Goal: Information Seeking & Learning: Learn about a topic

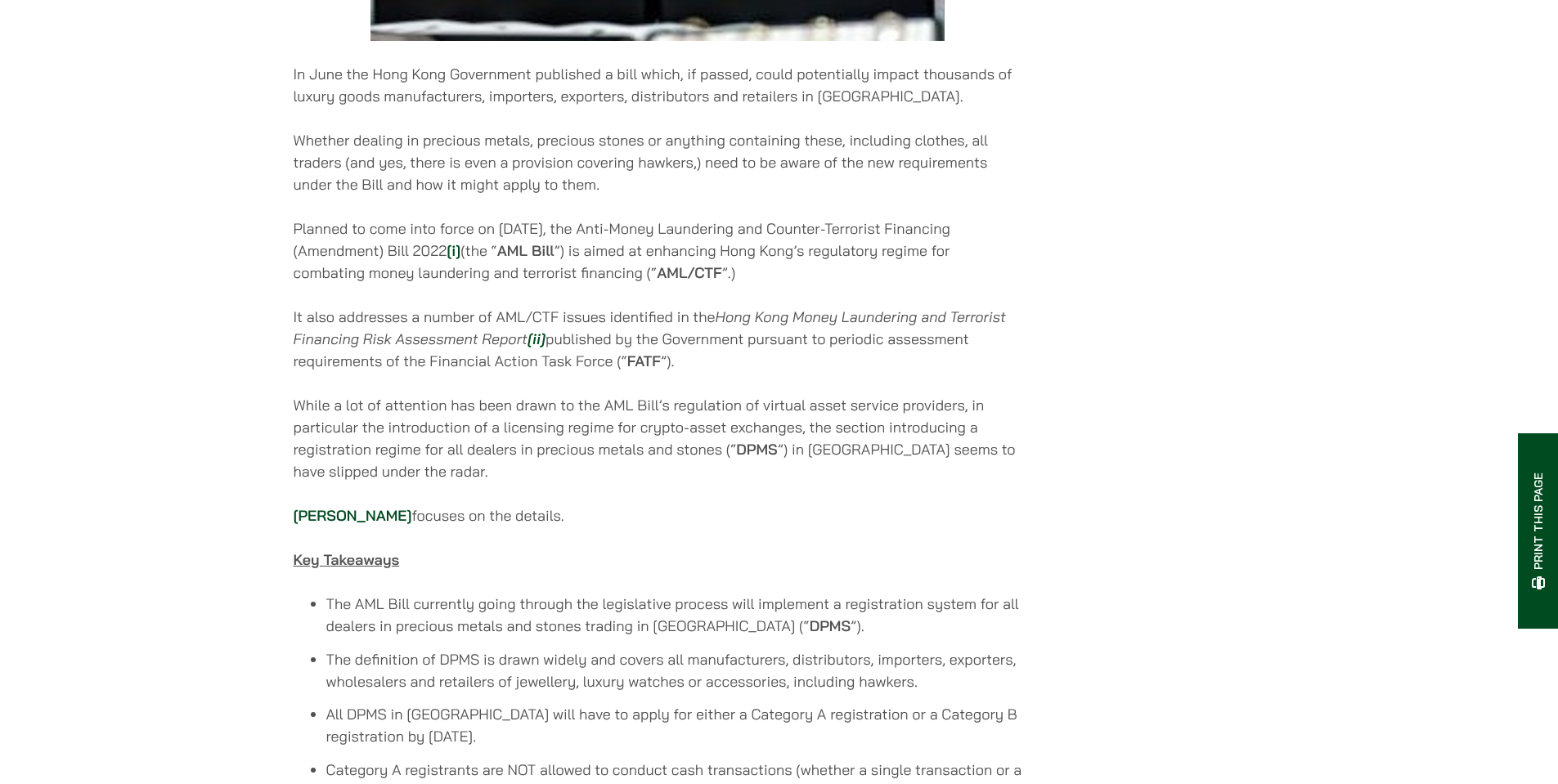
scroll to position [817, 0]
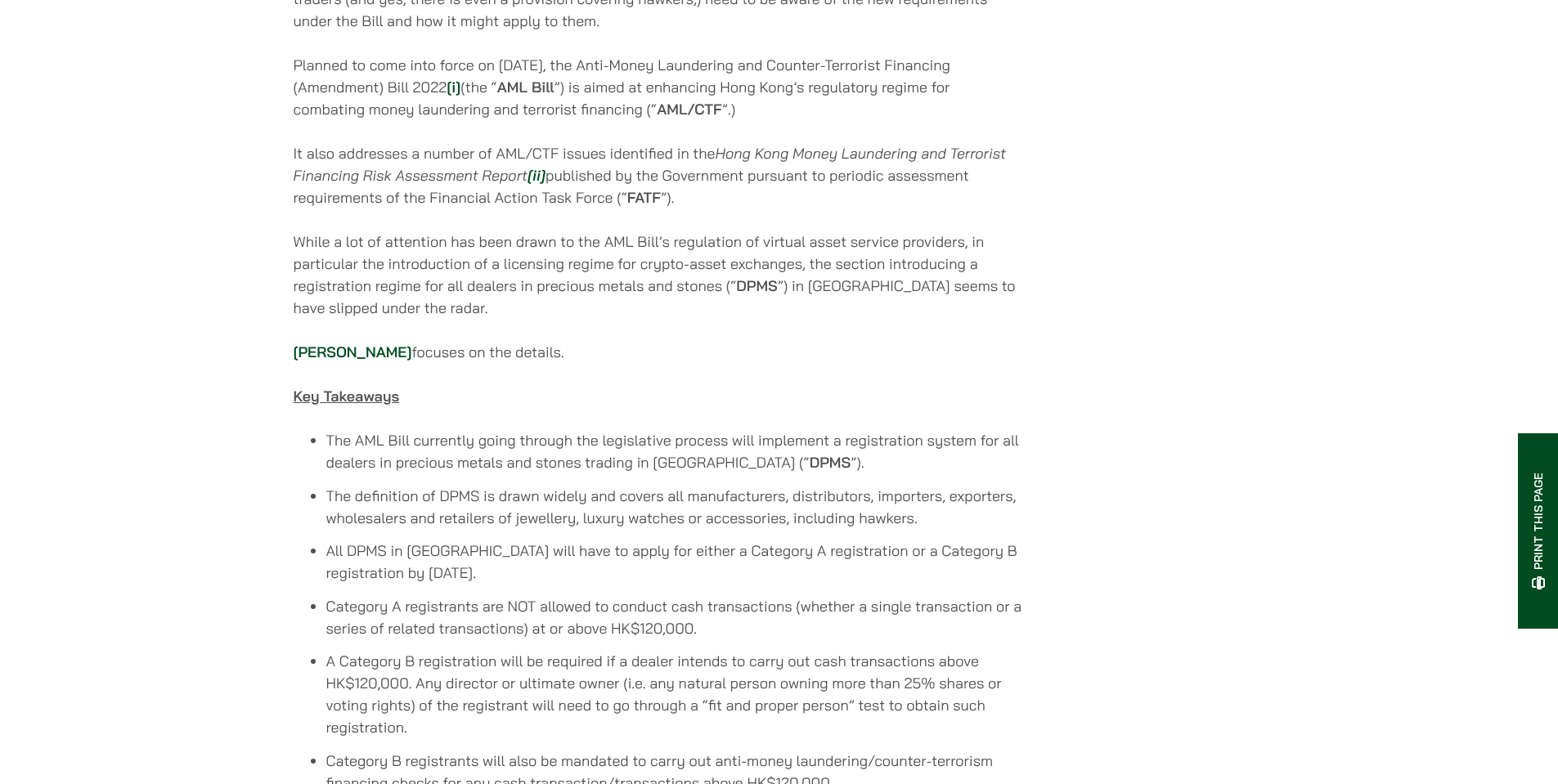
click at [938, 239] on p "While a lot of attention has been drawn to the AML Bill’s regulation of virtual…" at bounding box center [657, 275] width 729 height 88
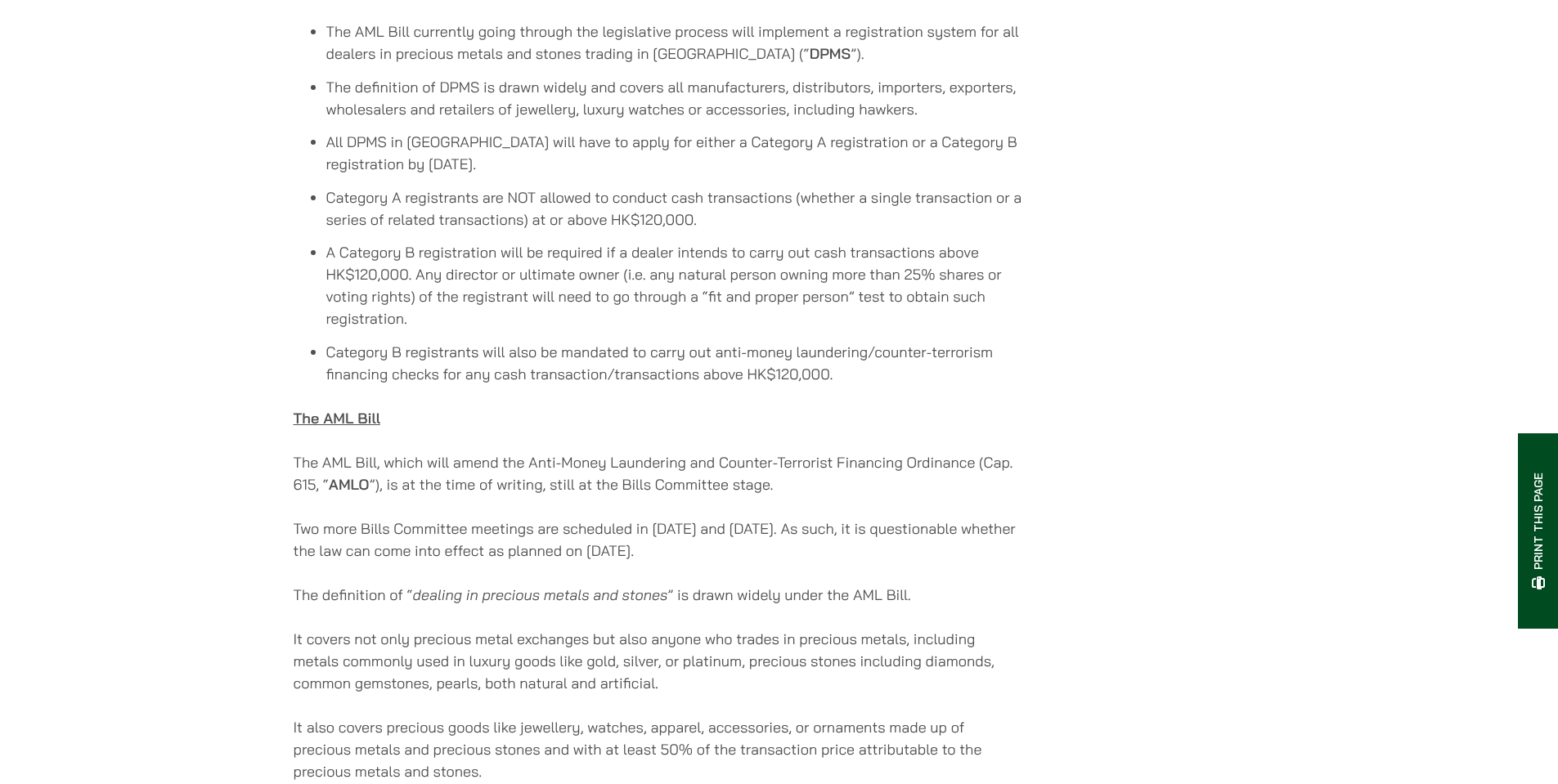
scroll to position [1308, 0]
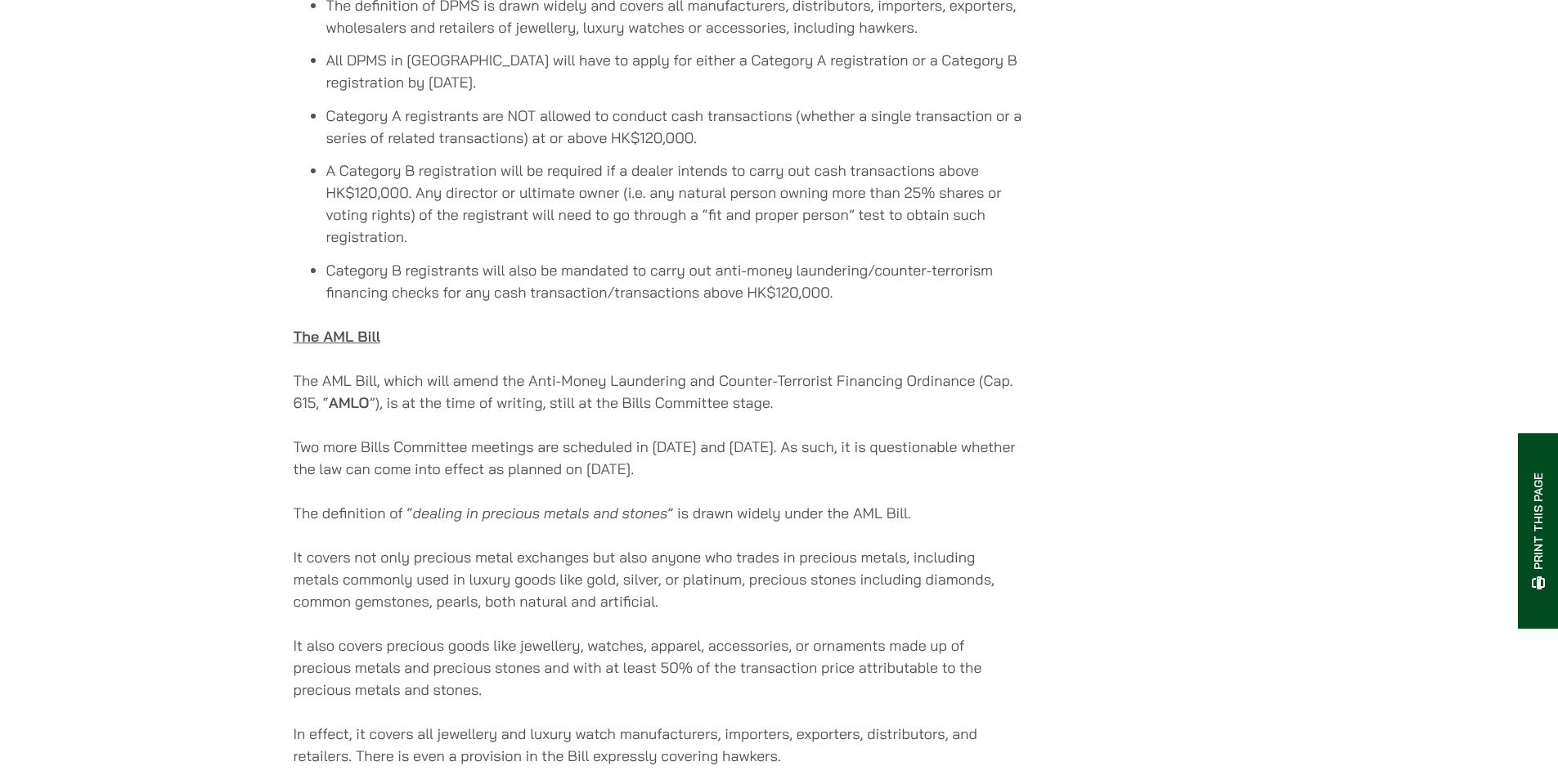
click at [802, 370] on p "The AML Bill, which will amend the Anti-Money Laundering and Counter-Terrorist …" at bounding box center [657, 392] width 729 height 44
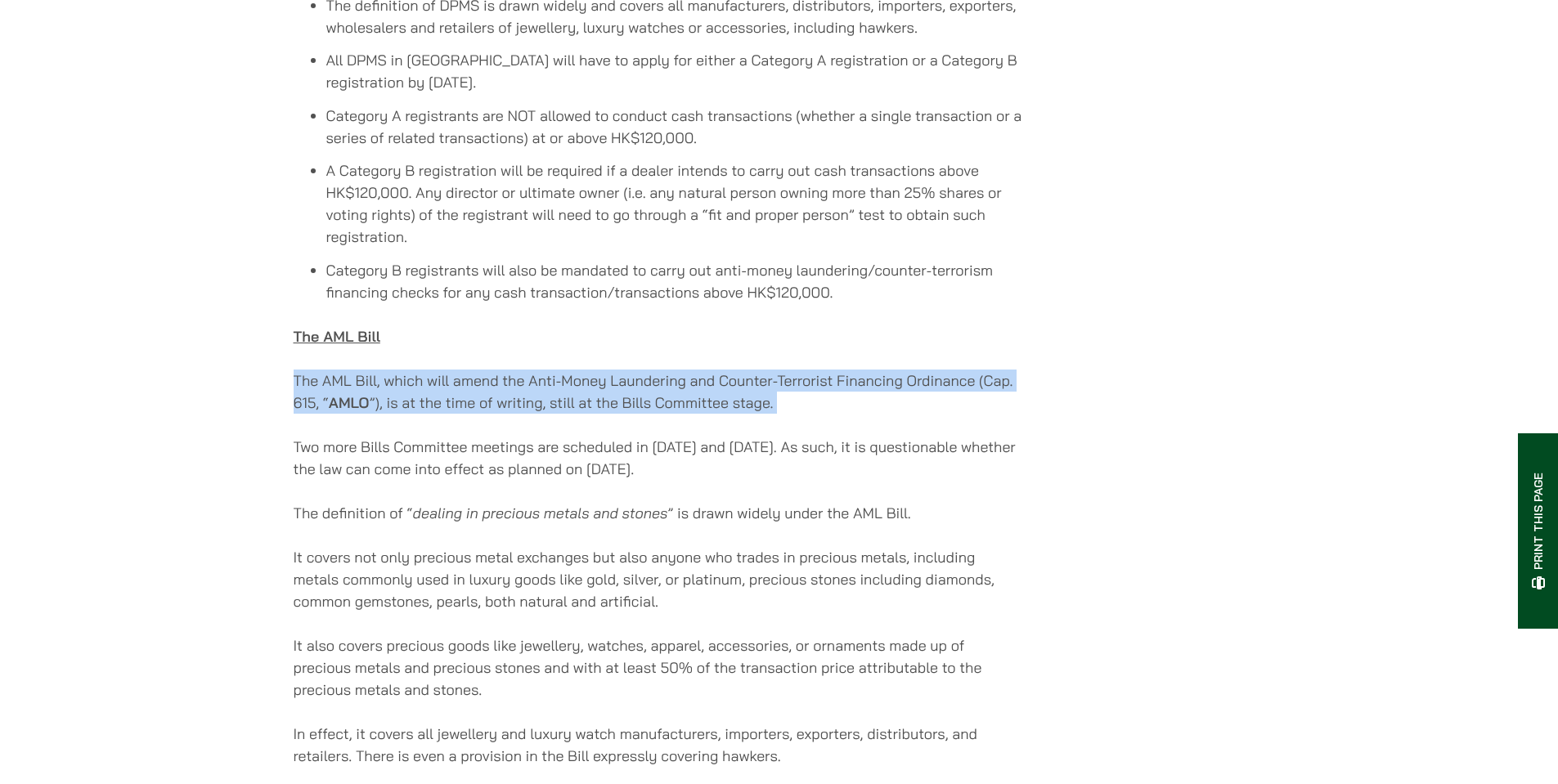
click at [802, 370] on p "The AML Bill, which will amend the Anti-Money Laundering and Counter-Terrorist …" at bounding box center [657, 392] width 729 height 44
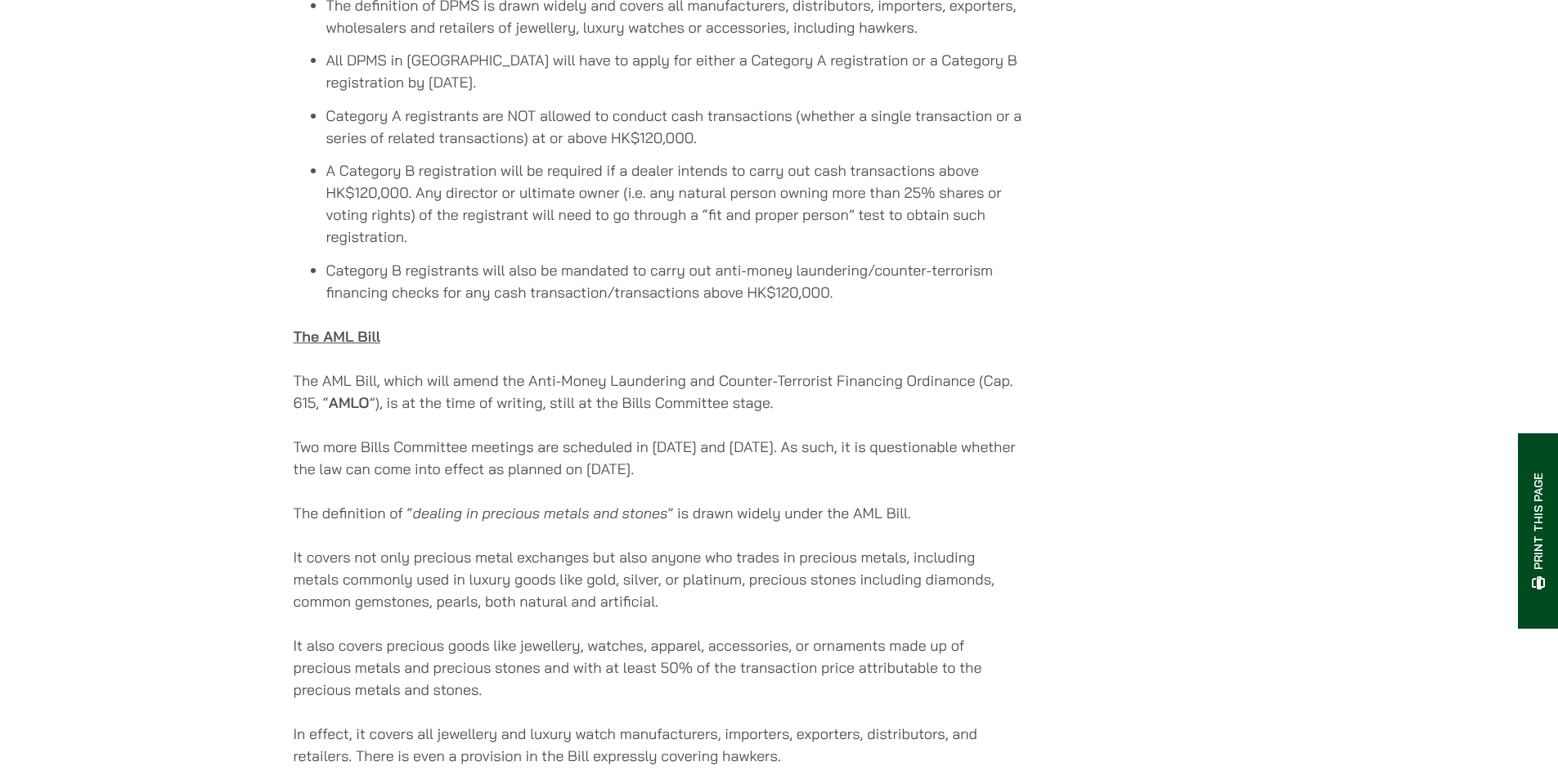
click at [808, 436] on p "Two more Bills Committee meetings are scheduled in [DATE] and [DATE]. As such, …" at bounding box center [657, 457] width 729 height 44
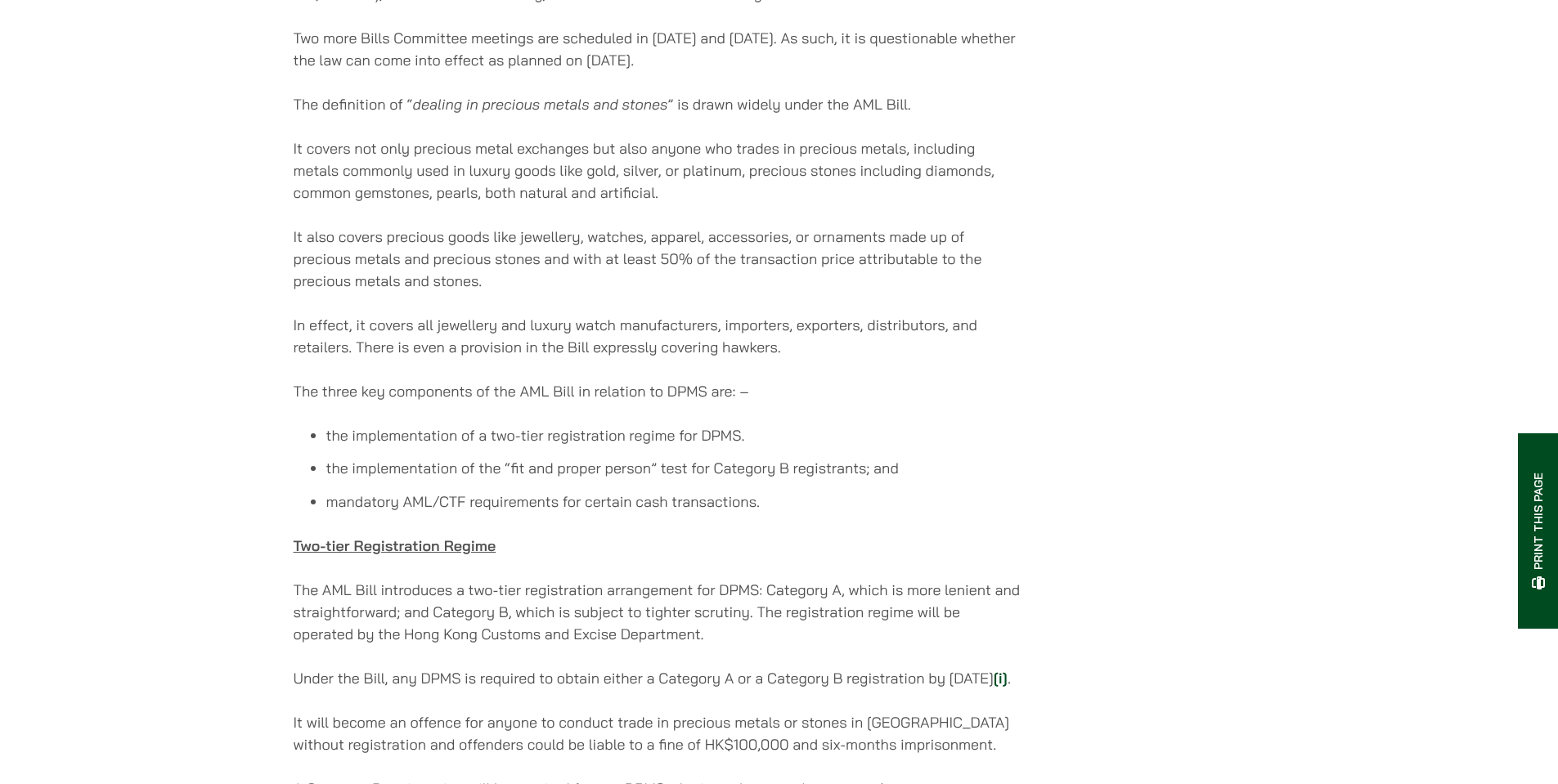
scroll to position [2289, 0]
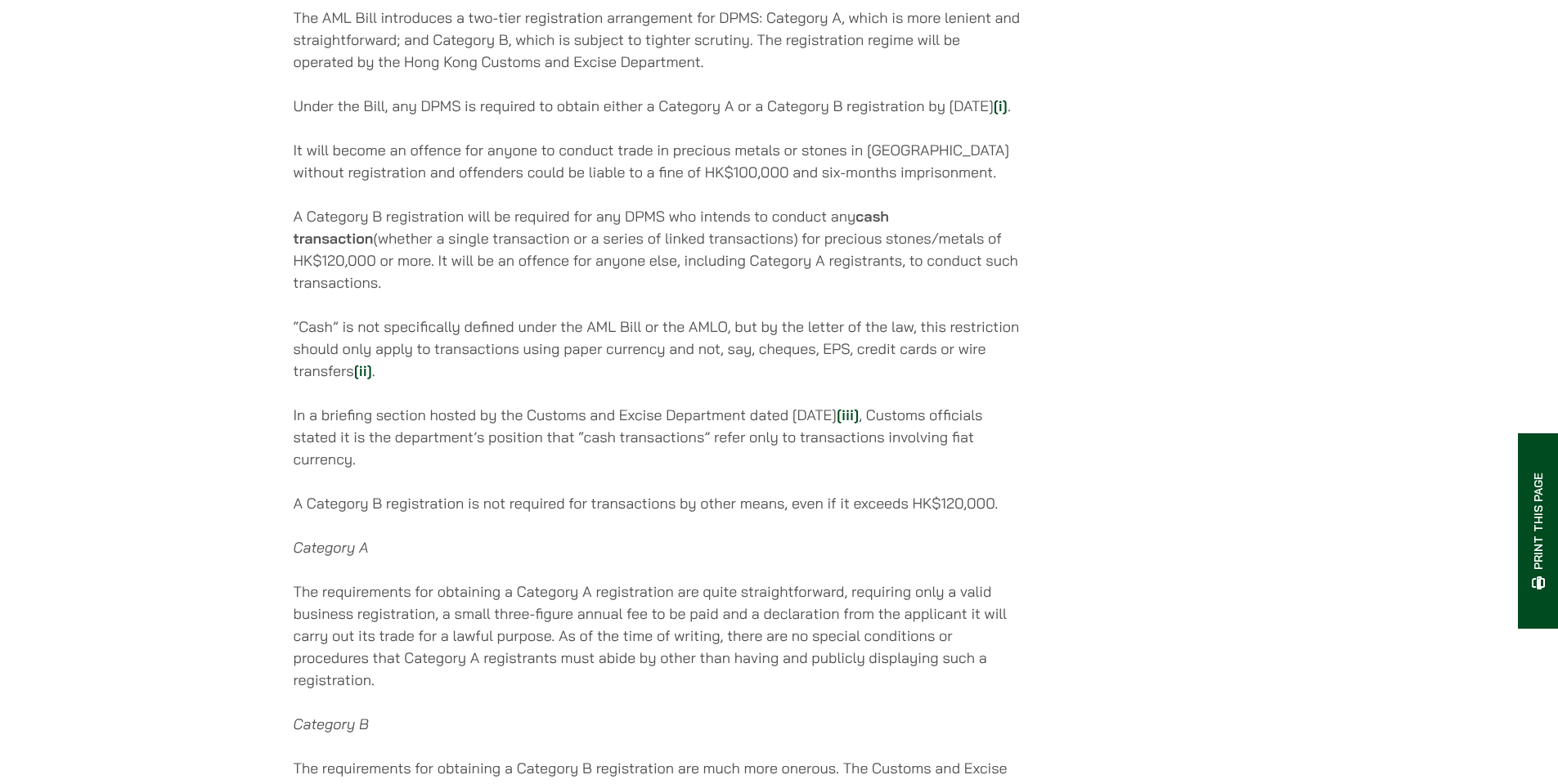
click at [709, 445] on p "In a briefing section hosted by the Customs and Excise Department dated [DATE] …" at bounding box center [657, 437] width 729 height 67
click at [727, 433] on p "In a briefing section hosted by the Customs and Excise Department dated [DATE] …" at bounding box center [657, 437] width 729 height 67
click at [547, 316] on p "“Cash” is not specifically defined under the AML Bill or the AMLO, but by the l…" at bounding box center [657, 349] width 729 height 67
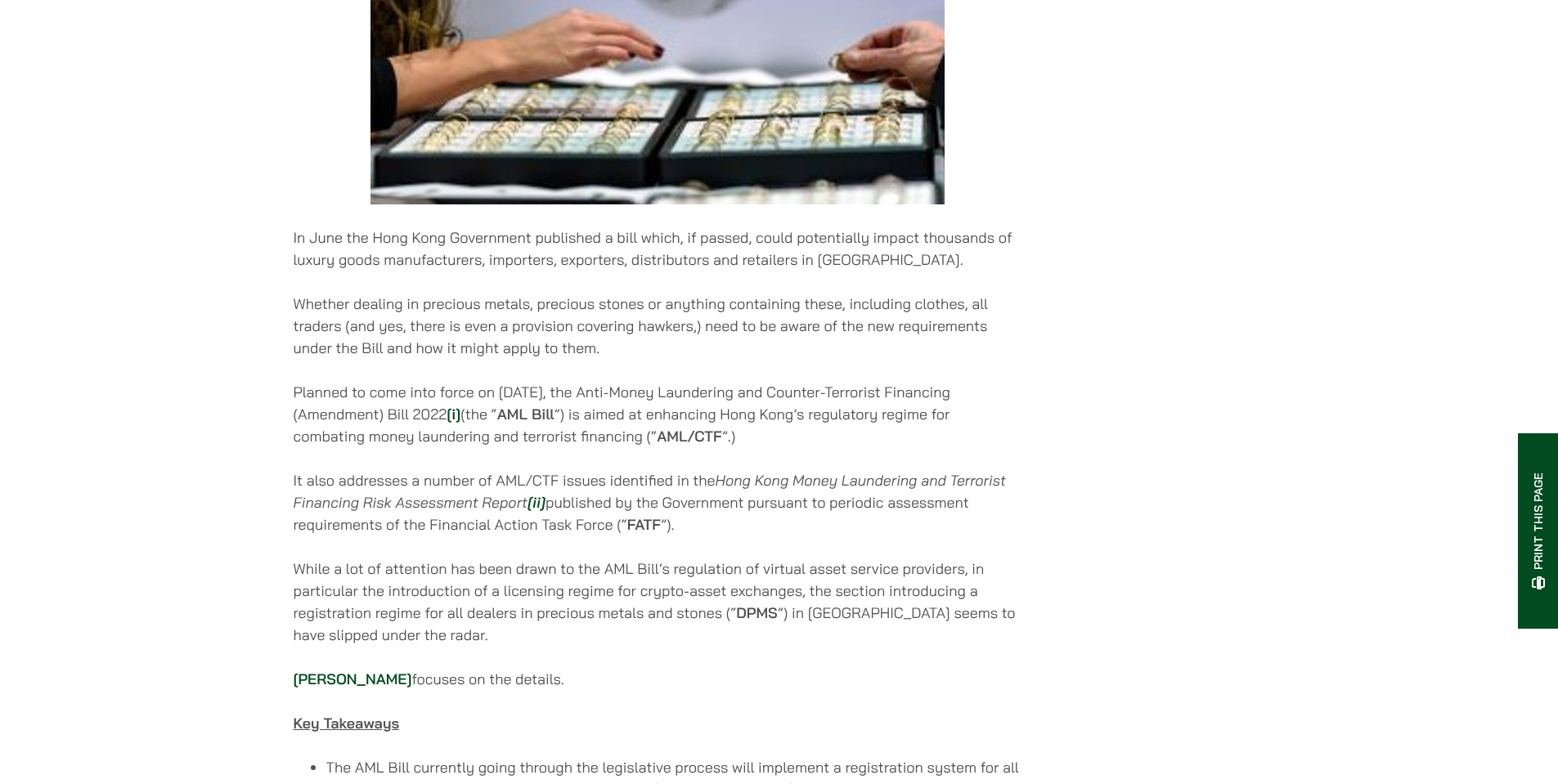
scroll to position [82, 0]
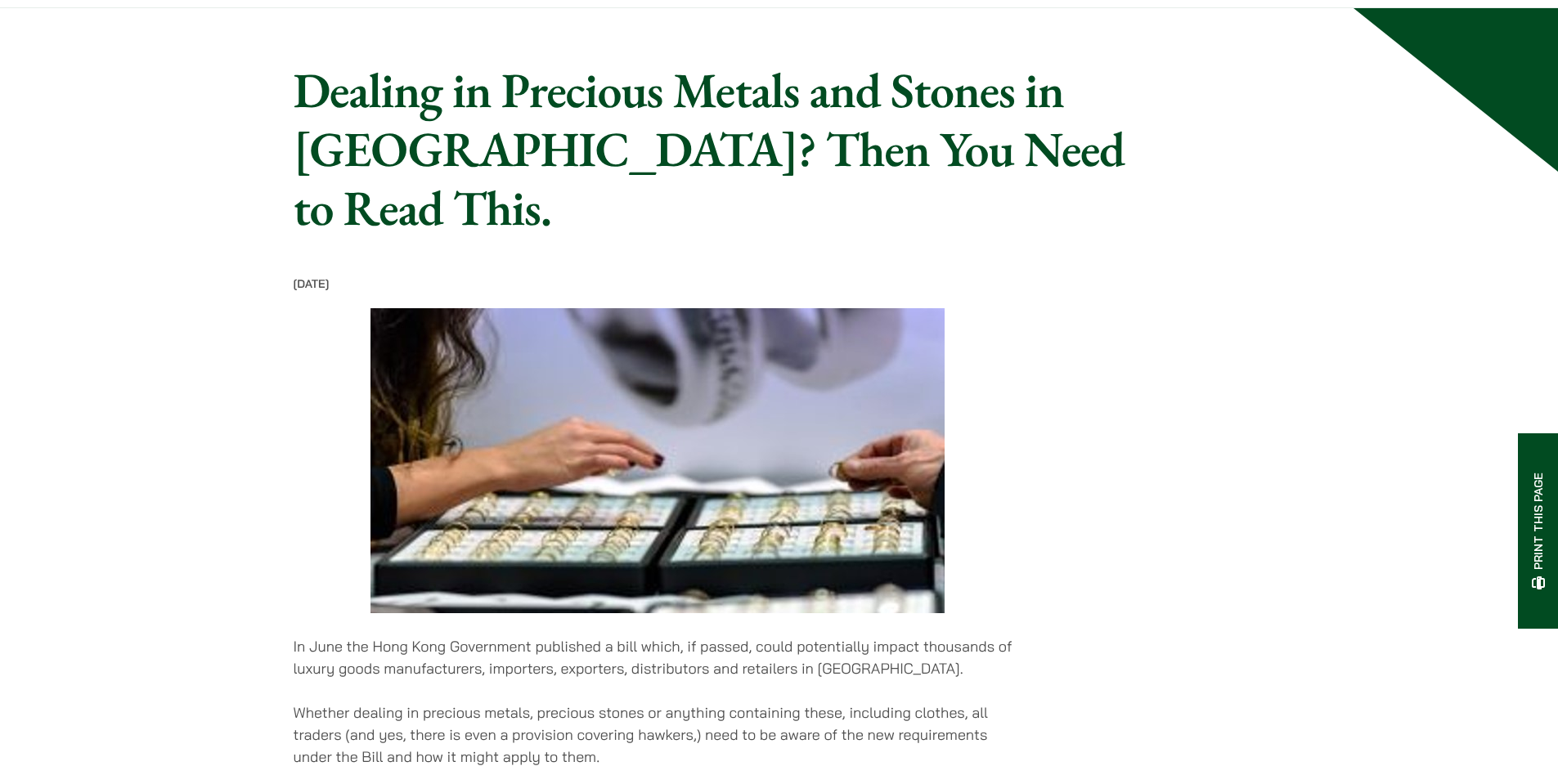
click at [580, 146] on h1 "Dealing in Precious Metals and Stones in [GEOGRAPHIC_DATA]? Then You Need to Re…" at bounding box center [718, 149] width 849 height 176
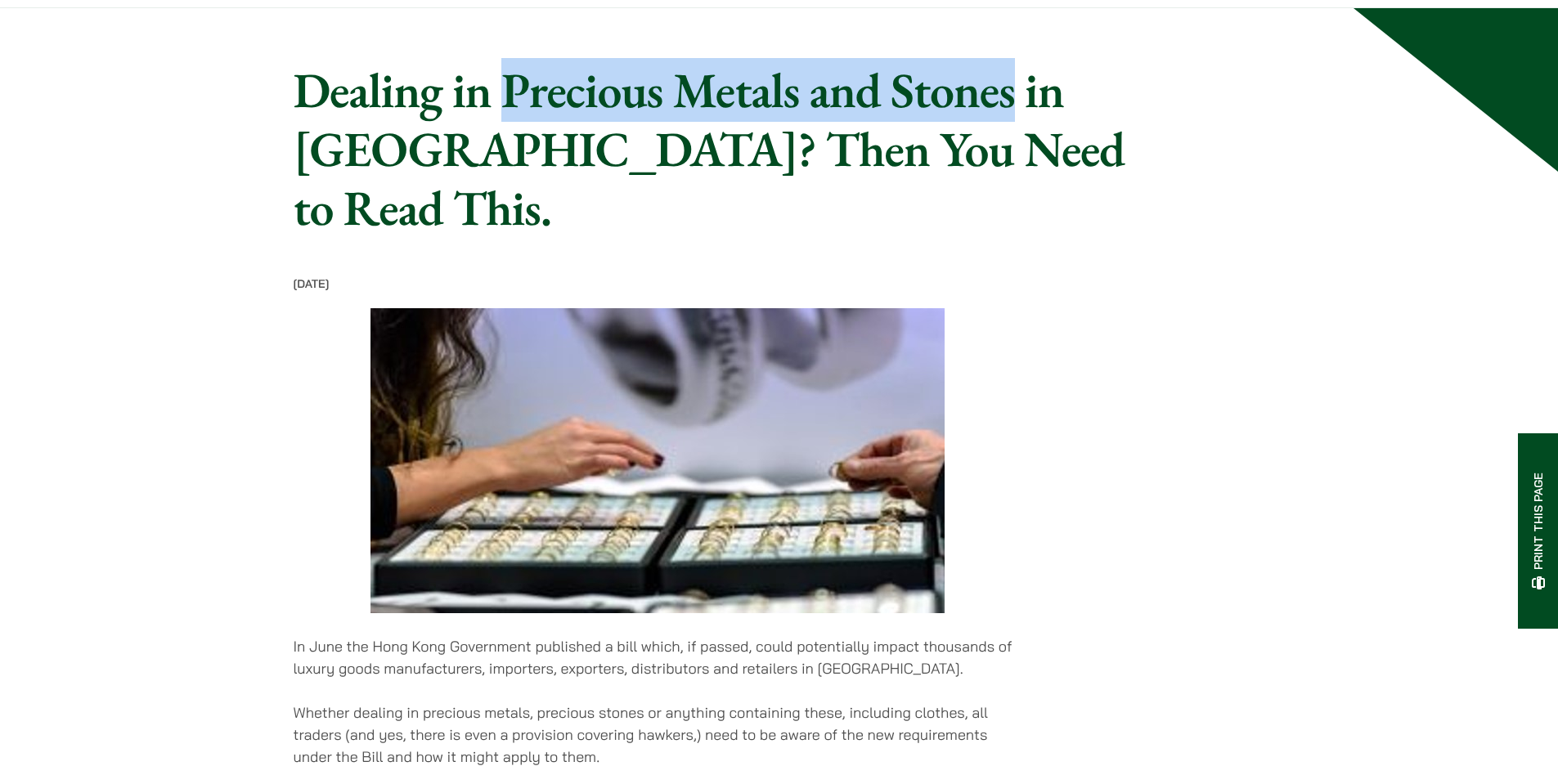
drag, startPoint x: 496, startPoint y: 96, endPoint x: 1013, endPoint y: 92, distance: 517.0
click at [1013, 92] on h1 "Dealing in Precious Metals and Stones in [GEOGRAPHIC_DATA]? Then You Need to Re…" at bounding box center [718, 149] width 849 height 176
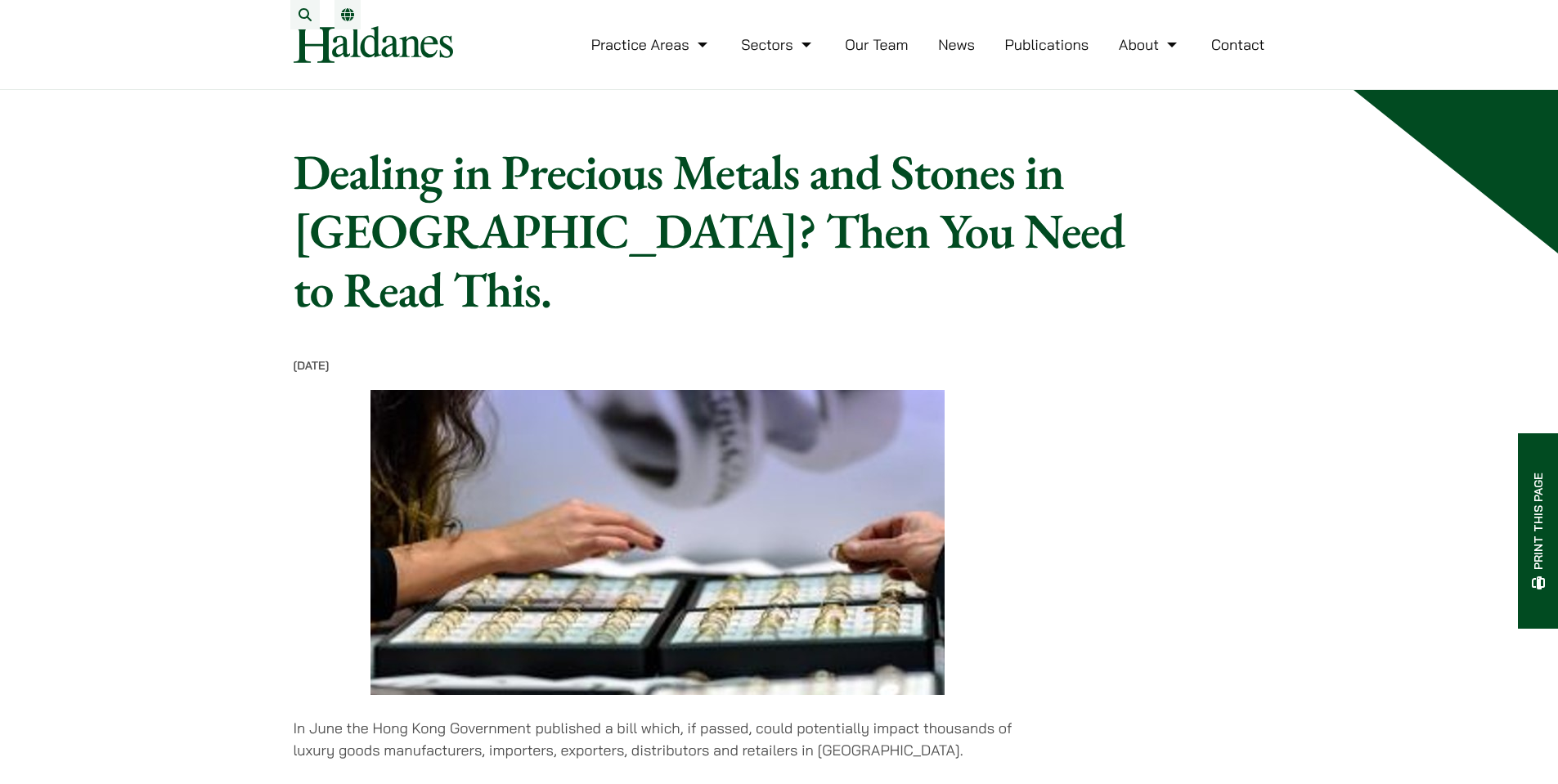
scroll to position [245, 0]
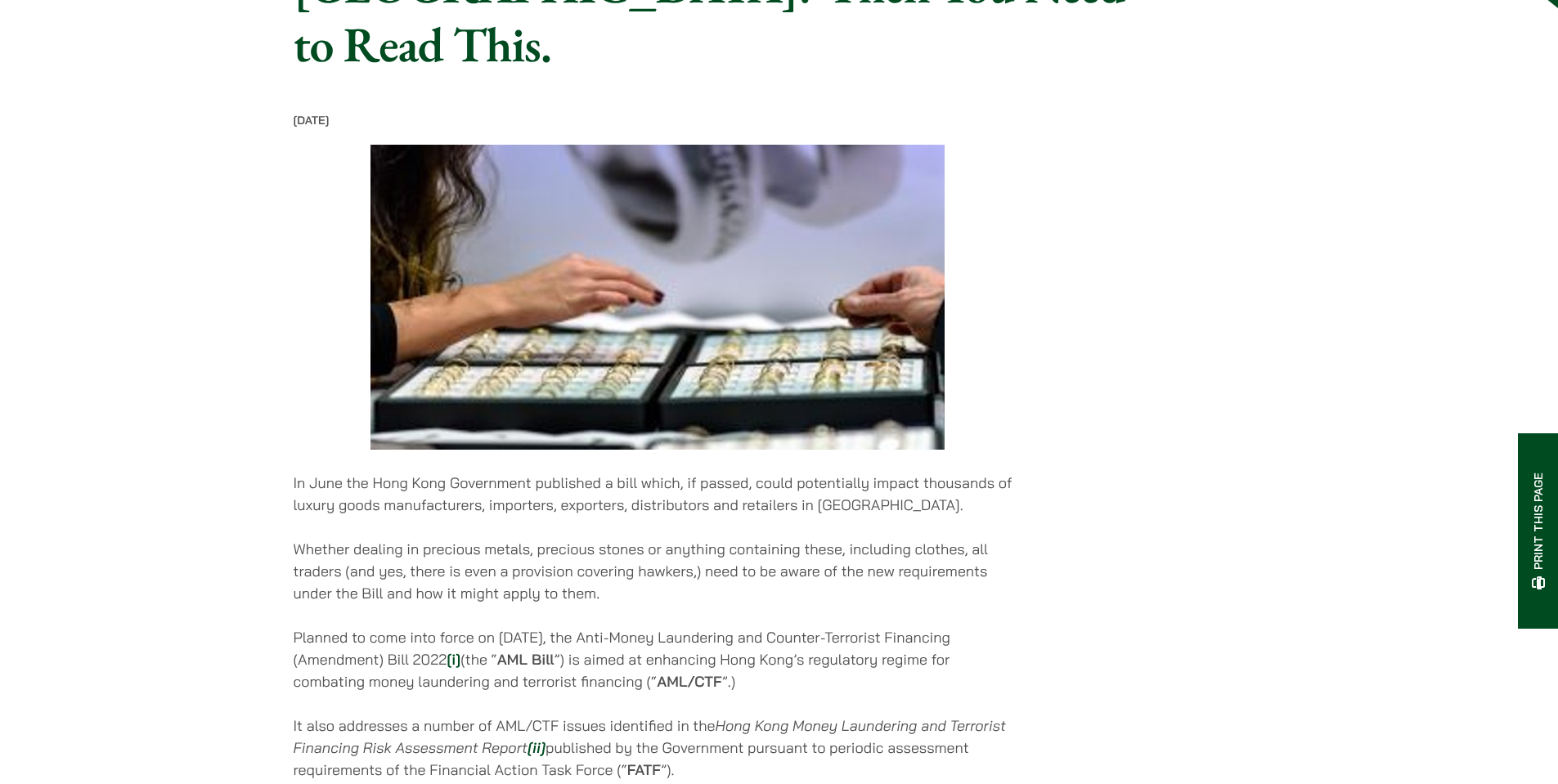
click at [552, 538] on p "Whether dealing in precious metals, precious stones or anything containing thes…" at bounding box center [657, 572] width 729 height 67
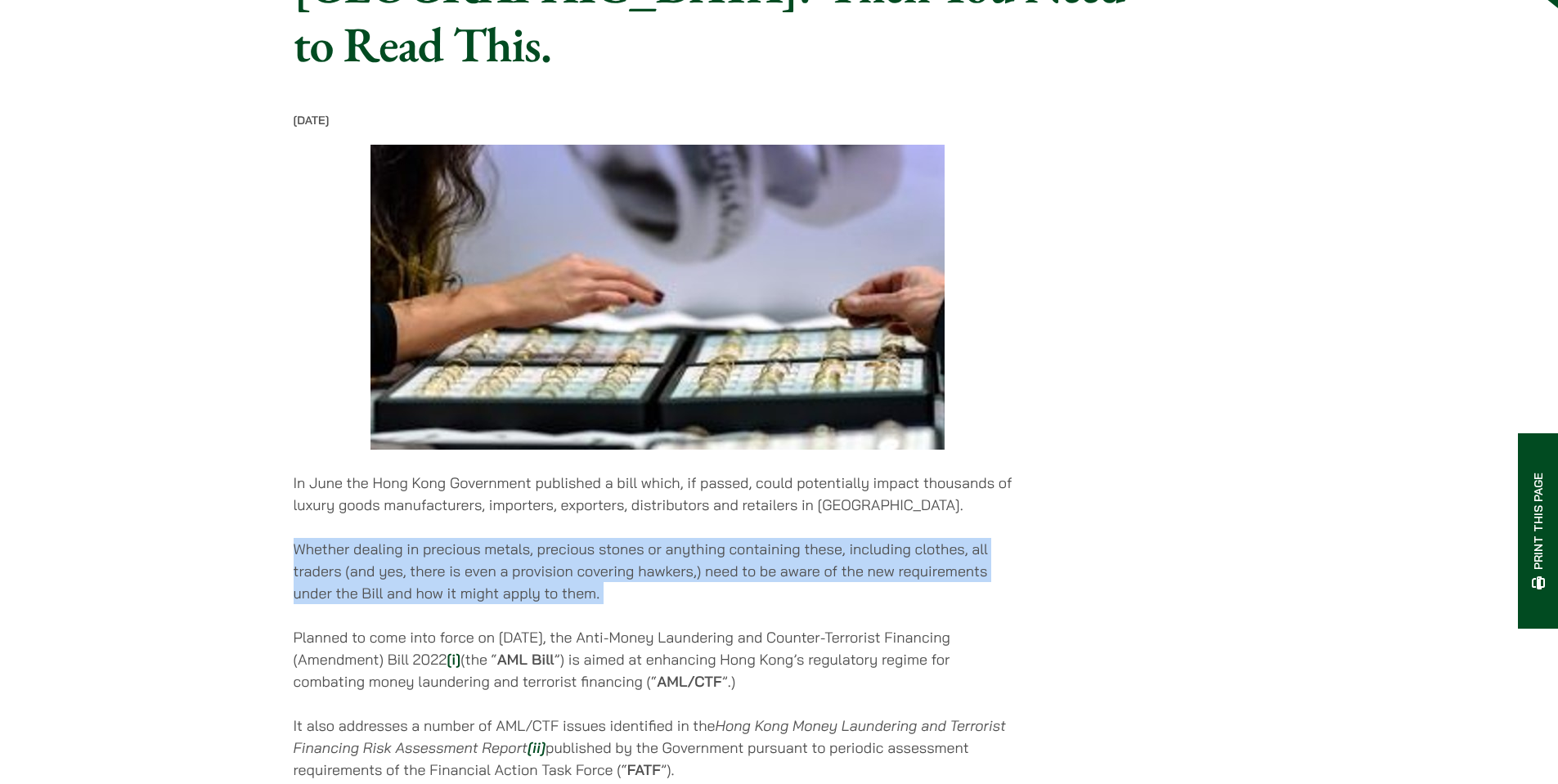
click at [552, 538] on p "Whether dealing in precious metals, precious stones or anything containing thes…" at bounding box center [657, 572] width 729 height 67
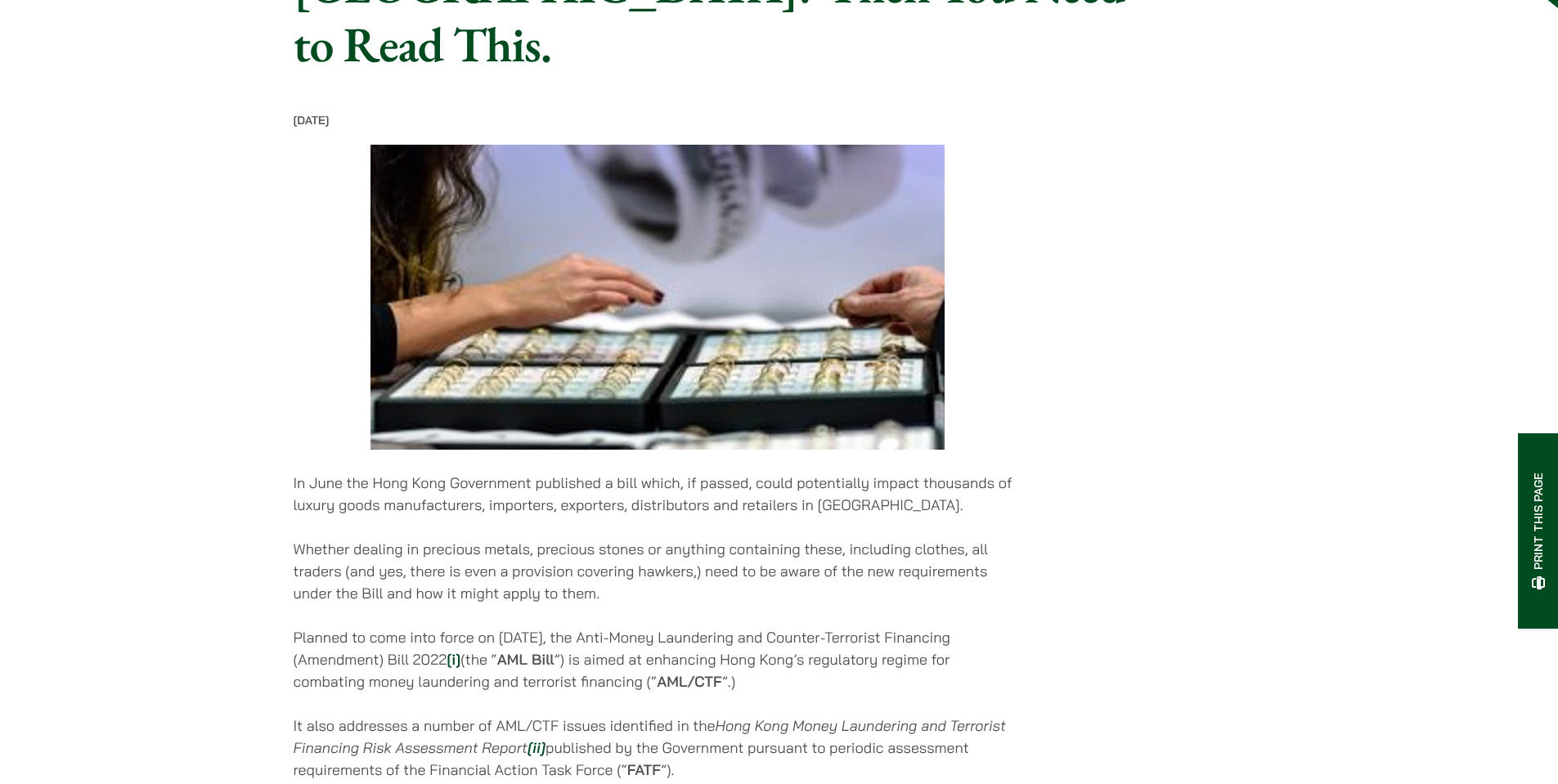
click at [578, 626] on p "Planned to come into force on January 1, 2023, the Anti-Money Laundering and Co…" at bounding box center [657, 660] width 729 height 67
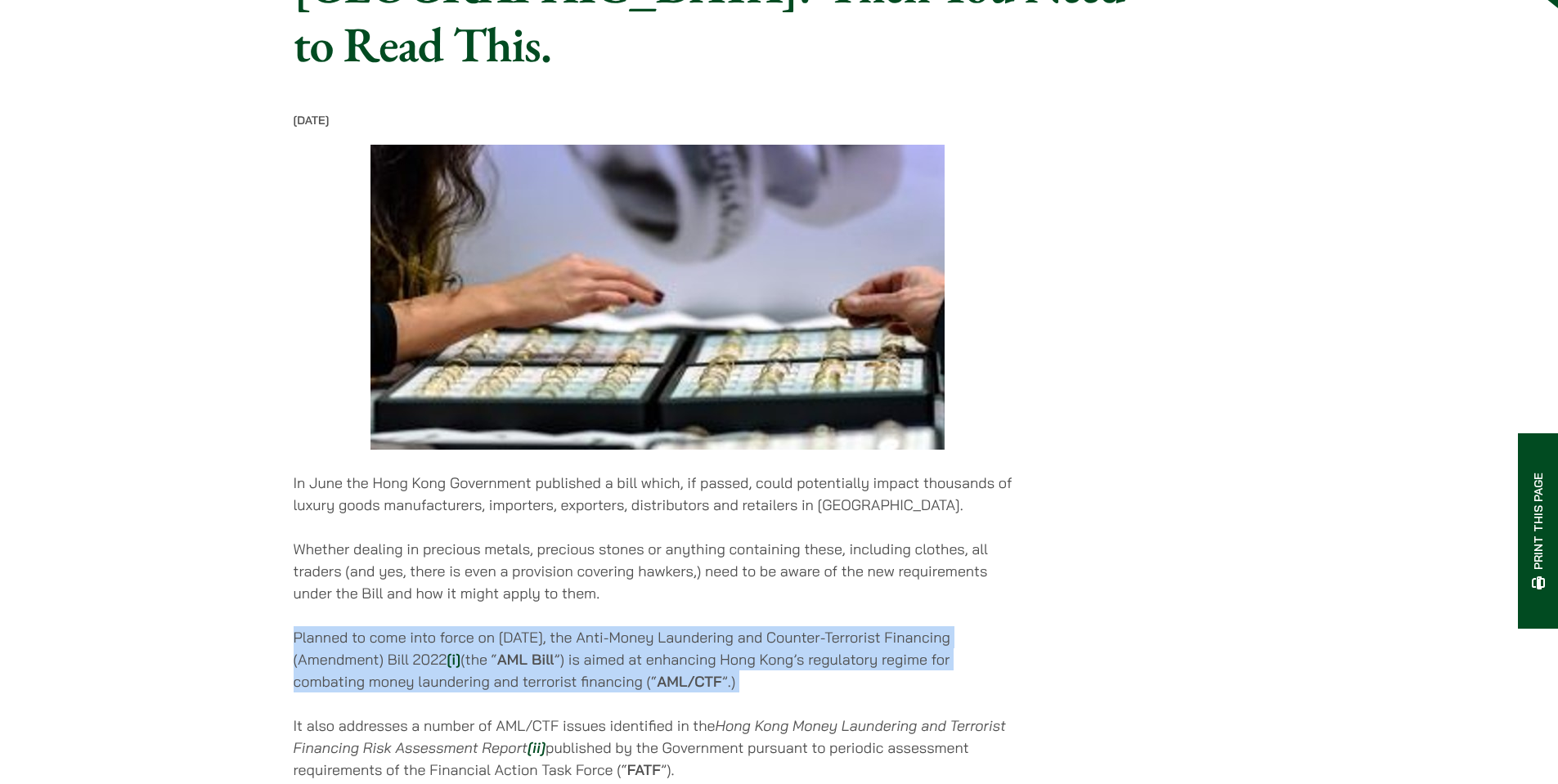
click at [578, 626] on p "Planned to come into force on January 1, 2023, the Anti-Money Laundering and Co…" at bounding box center [657, 660] width 729 height 67
click at [611, 642] on p "Planned to come into force on January 1, 2023, the Anti-Money Laundering and Co…" at bounding box center [657, 660] width 729 height 67
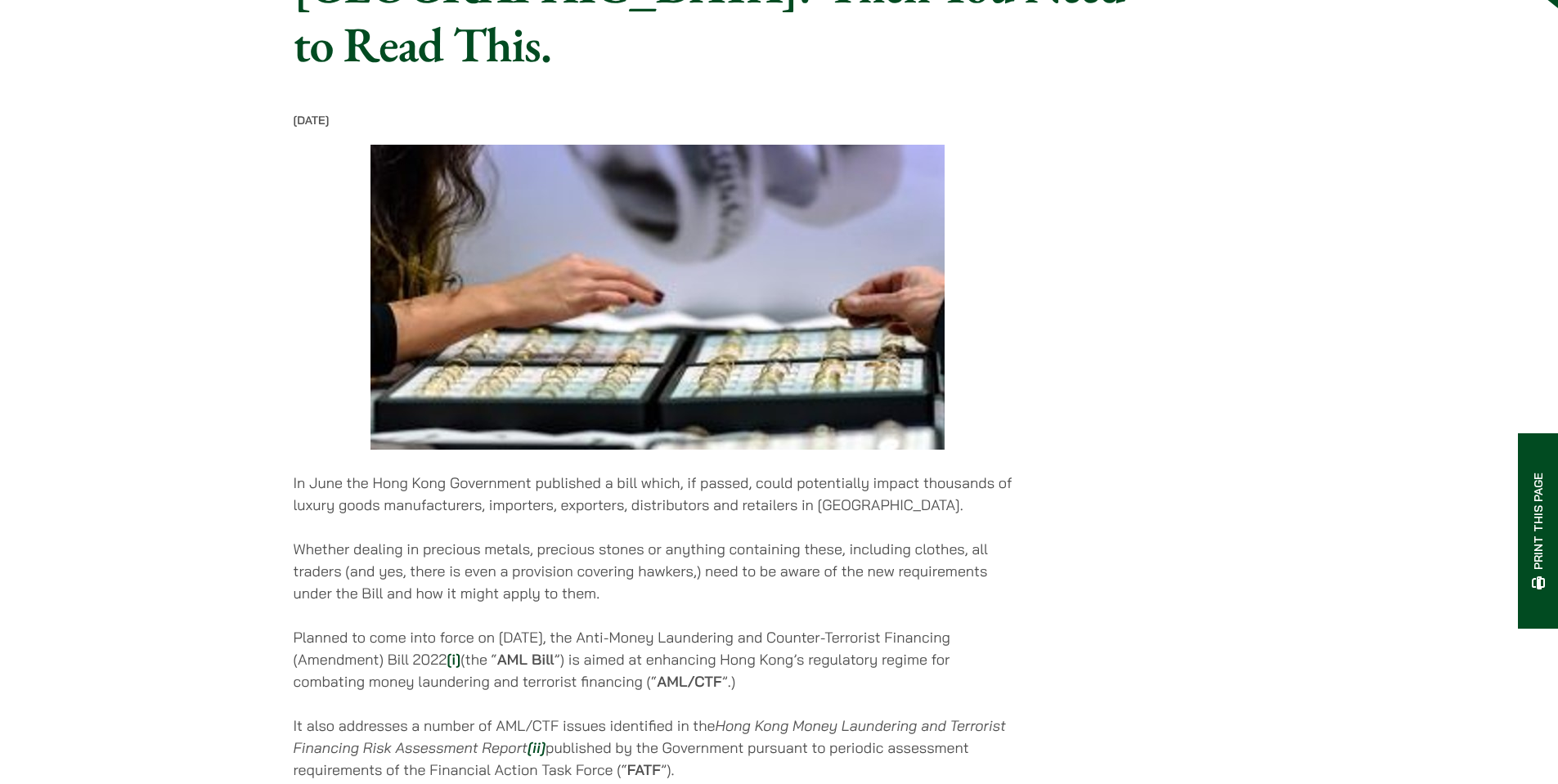
scroll to position [654, 0]
